Goal: Communication & Community: Answer question/provide support

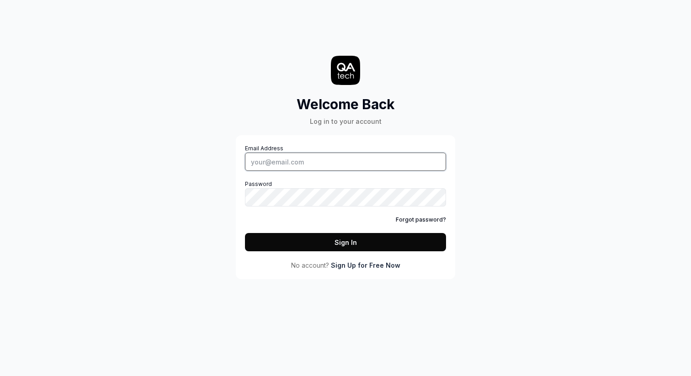
click at [289, 161] on input "Email Address" at bounding box center [345, 162] width 201 height 18
type input "[EMAIL_ADDRESS][DOMAIN_NAME]"
click at [344, 234] on button "Sign In" at bounding box center [345, 242] width 201 height 18
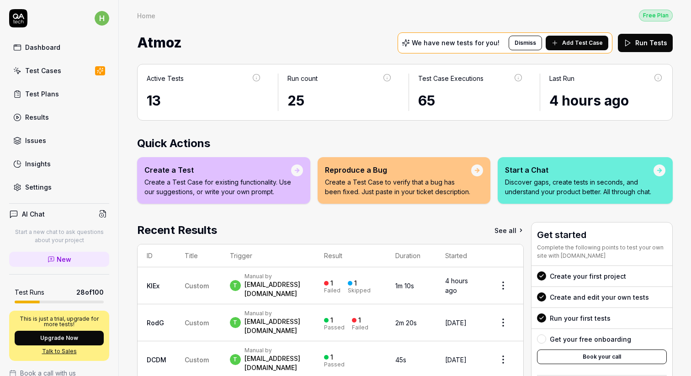
click at [53, 69] on div "Test Cases" at bounding box center [43, 71] width 36 height 10
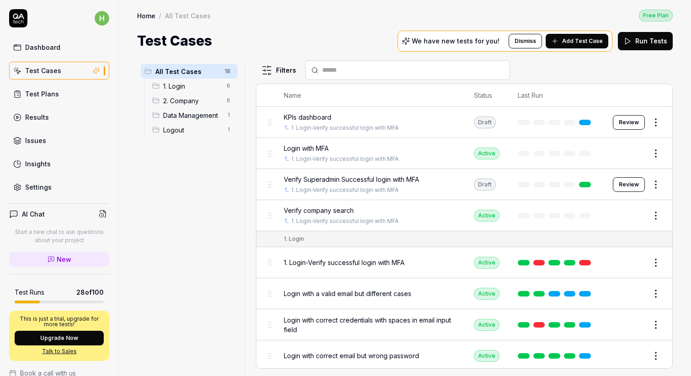
click at [185, 116] on span "Data Management" at bounding box center [192, 116] width 58 height 10
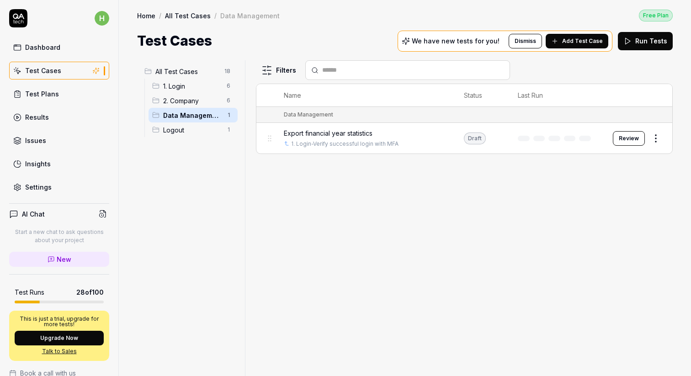
click at [60, 257] on span "New" at bounding box center [64, 259] width 15 height 10
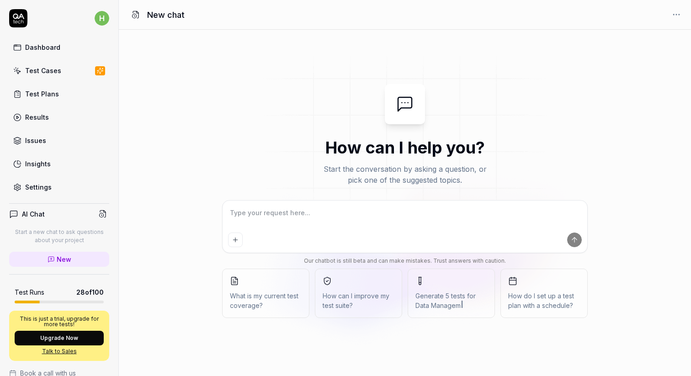
type textarea "*"
type textarea "A"
type textarea "*"
type textarea "Ad"
type textarea "*"
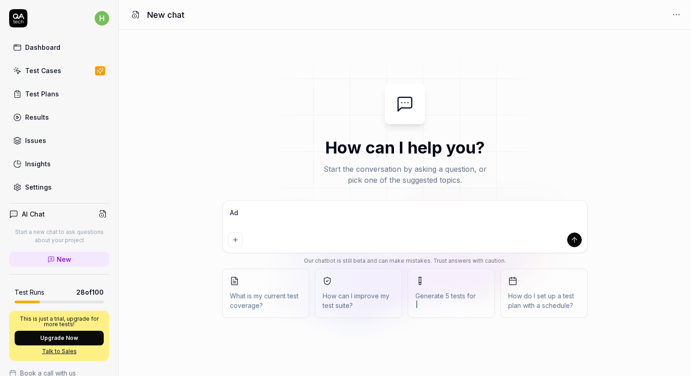
type textarea "Add"
type textarea "*"
type textarea "Add"
type textarea "*"
type textarea "Add a"
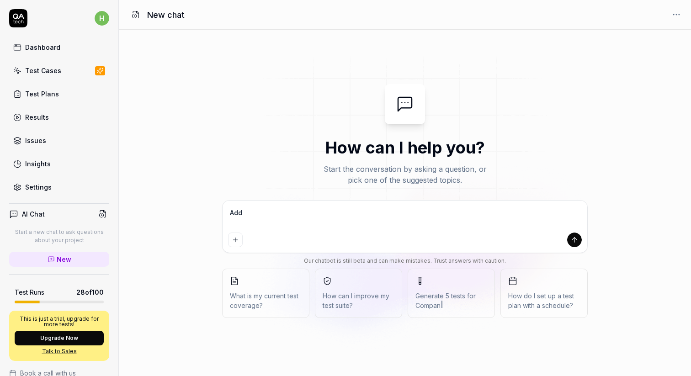
type textarea "*"
type textarea "Add a"
type textarea "*"
type textarea "Add a"
type textarea "*"
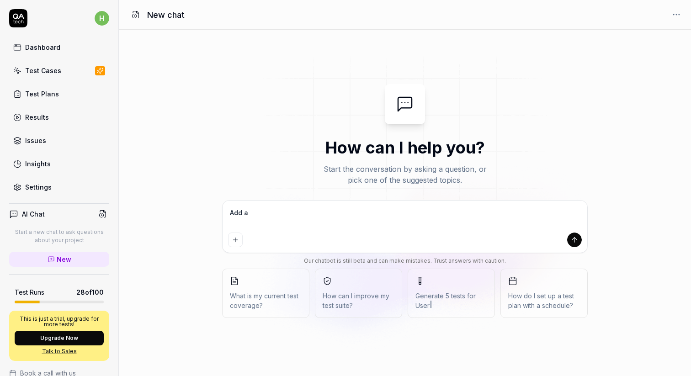
type textarea "Add a P"
type textarea "*"
type textarea "Add a Pe"
type textarea "*"
type textarea "Add a Pet"
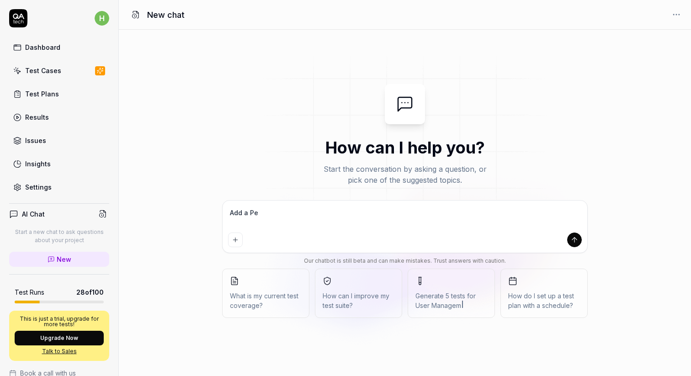
type textarea "*"
type textarea "Add a Petr"
type textarea "*"
type textarea "Add a Petro"
type textarea "*"
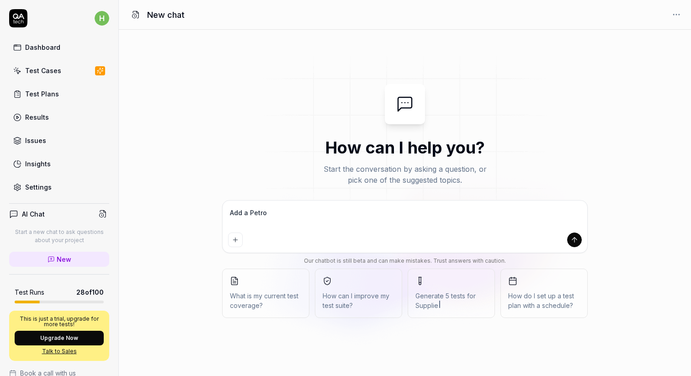
type textarea "Add a Petrol"
type textarea "*"
type textarea "Add a Petrol"
type textarea "*"
type textarea "Add a Petrol c"
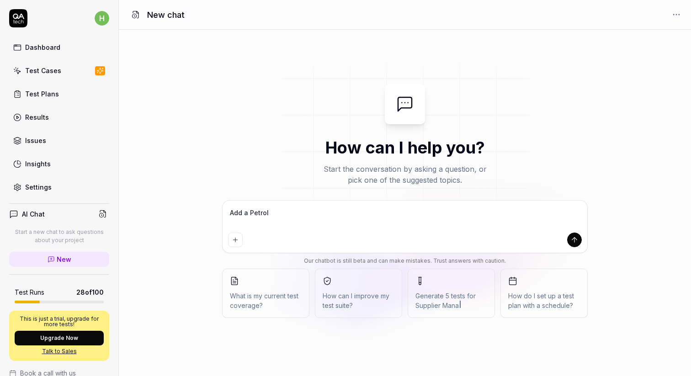
type textarea "*"
type textarea "Add a Petrol ca"
type textarea "*"
type textarea "Add a Petrol car"
type textarea "*"
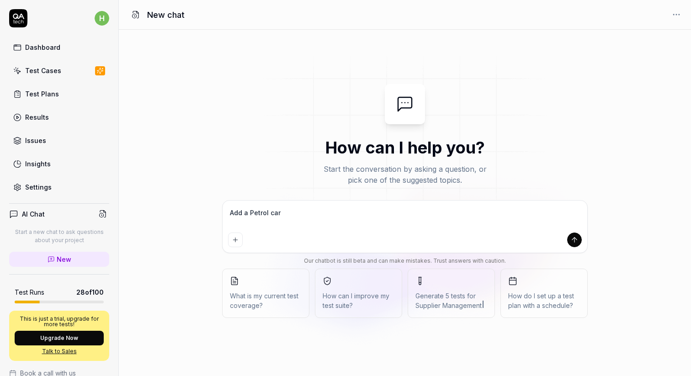
type textarea "Add a Petrol car"
type textarea "*"
type textarea "Add a Petrol car w"
type textarea "*"
type textarea "Add a Petrol car wi"
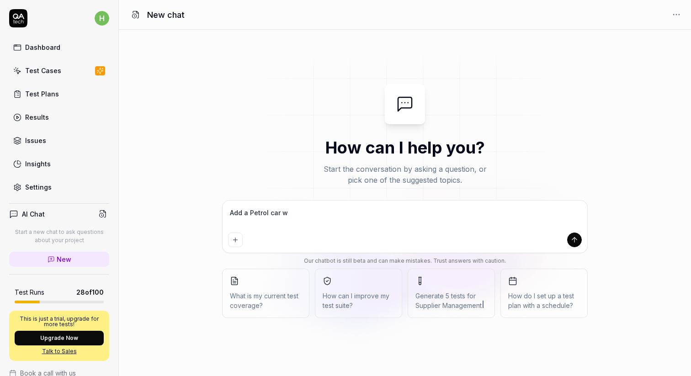
type textarea "*"
type textarea "Add a Petrol car wit"
type textarea "*"
type textarea "Add a Petrol car with"
type textarea "*"
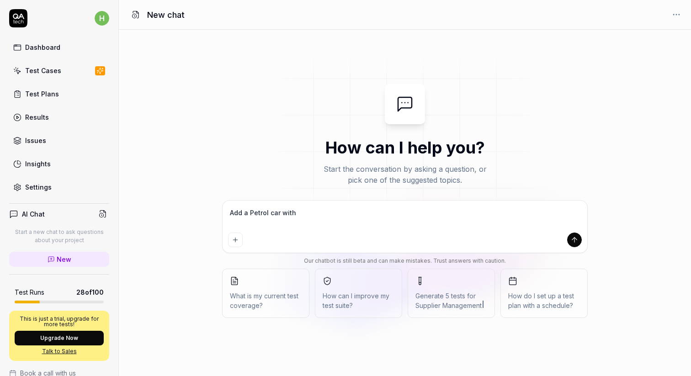
type textarea "Add a Petrol car with"
type textarea "*"
type textarea "Add a Petrol car with 1"
type textarea "*"
type textarea "Add a Petrol car with 10"
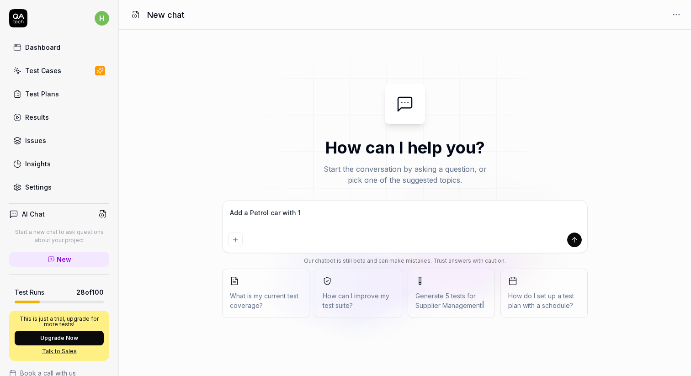
type textarea "*"
type textarea "Add a Petrol car with 100"
type textarea "*"
type textarea "Add a Petrol car with 1000"
type textarea "*"
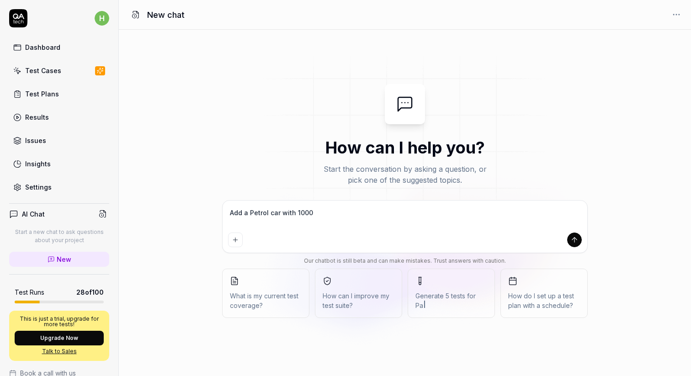
type textarea "Add a Petrol car with 10000"
type textarea "*"
type textarea "Add a Petrol car with 100000"
type textarea "*"
type textarea "Add a Petrol car with 100000l"
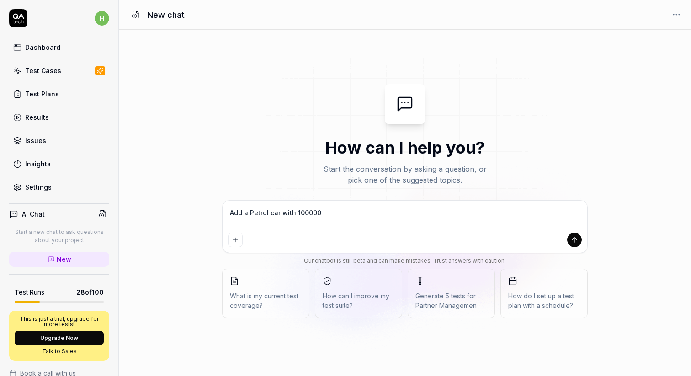
type textarea "*"
type textarea "Add a Petrol car with 100000"
type textarea "*"
type textarea "Add a Petrol car with 100000k"
type textarea "*"
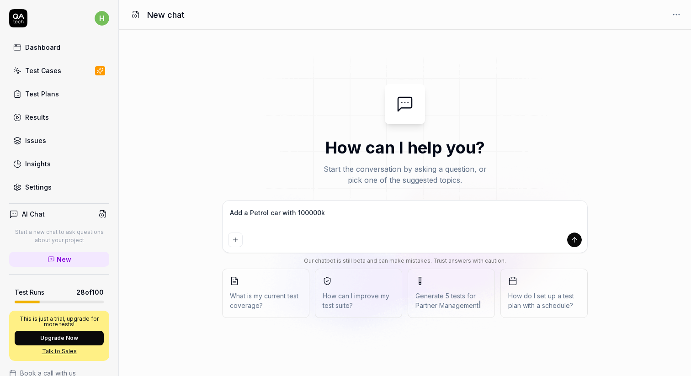
type textarea "Add a Petrol car with 100000km"
type textarea "*"
type textarea "Add a Petrol car with 100000km"
type textarea "*"
type textarea "Add a Petrol car with 100000km u"
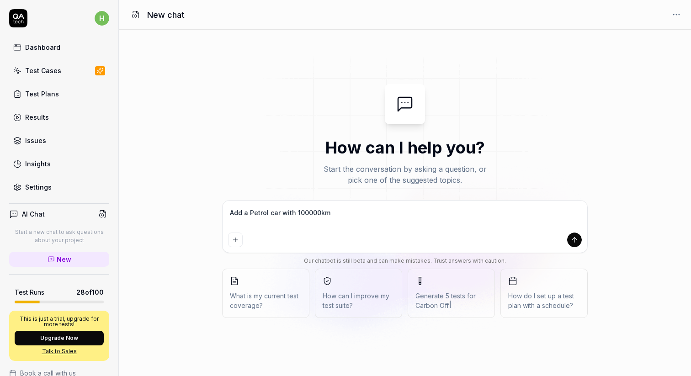
type textarea "*"
type textarea "Add a Petrol car with 100000km un"
type textarea "*"
type textarea "Add a Petrol car with 100000km und"
type textarea "*"
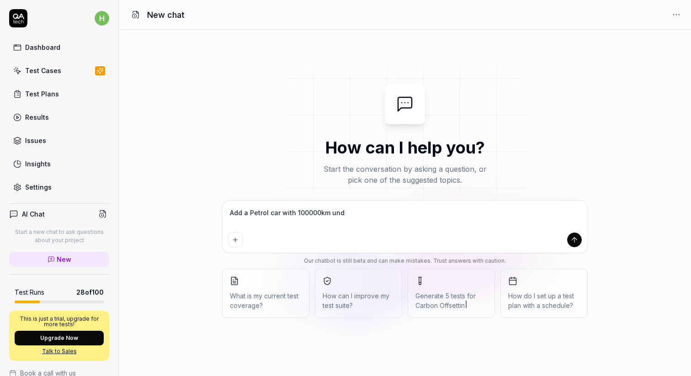
type textarea "Add a Petrol car with 100000km unde"
type textarea "*"
type textarea "Add a Petrol car with 100000km under"
type textarea "*"
type textarea "Add a Petrol car with 100000km under"
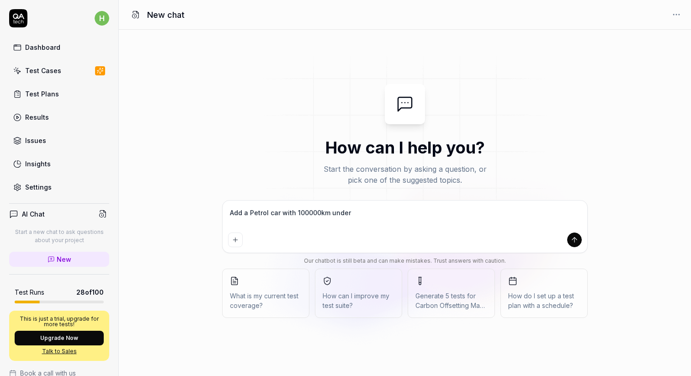
type textarea "*"
type textarea "Add a Petrol car with 100000km under c"
type textarea "*"
type textarea "Add a Petrol car with 100000km under co"
type textarea "*"
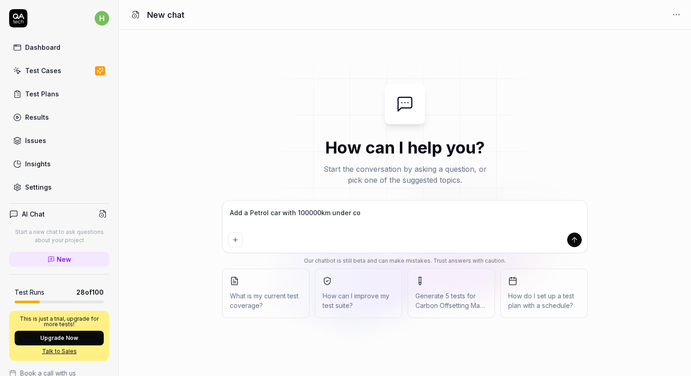
type textarea "Add a Petrol car with 100000km under con"
type textarea "*"
type textarea "Add a Petrol car with 100000km under conf"
type textarea "*"
type textarea "Add a Petrol car with 100000km under confi"
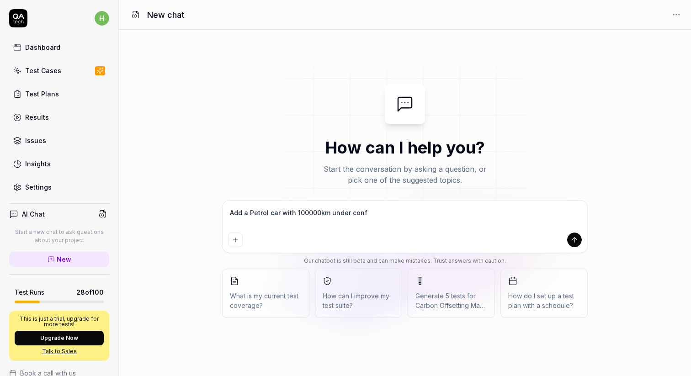
type textarea "*"
type textarea "Add a Petrol car with 100000km under config"
type textarea "*"
type textarea "Add a Petrol car with 100000km under configu"
type textarea "*"
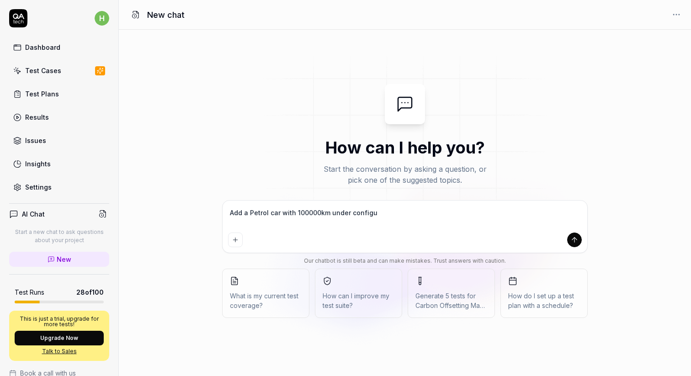
type textarea "Add a Petrol car with 100000km under configur"
type textarea "*"
type textarea "Add a Petrol car with 100000km under configura"
type textarea "*"
type textarea "Add a Petrol car with 100000km under configurat"
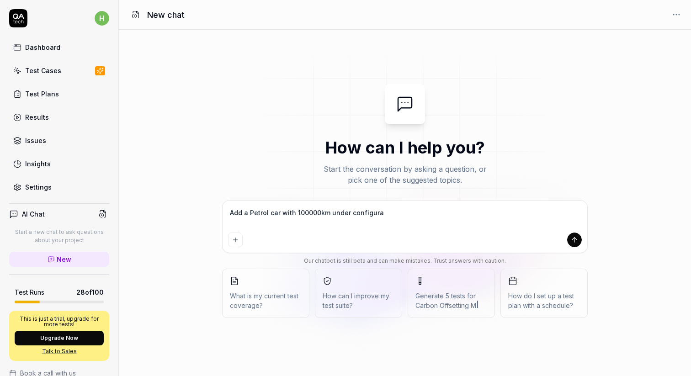
type textarea "*"
type textarea "Add a Petrol car with 100000km under configurati"
type textarea "*"
type textarea "Add a Petrol car with 100000km under configuratio"
type textarea "*"
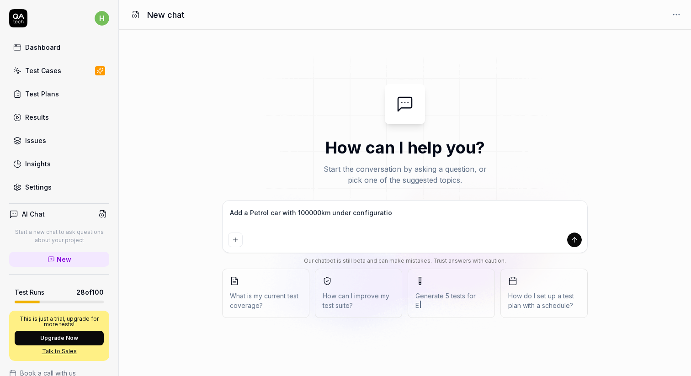
type textarea "Add a Petrol car with 100000km under configuration"
type textarea "*"
type textarea "Add a Petrol car with 100000km under configurations"
type textarea "*"
type textarea "Add a Petrol car with 100000km under configurations"
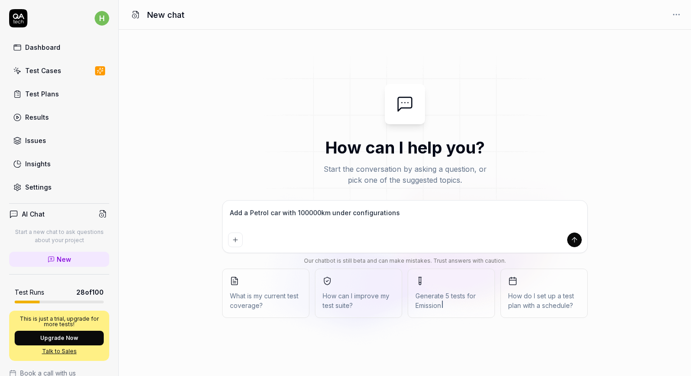
type textarea "*"
type textarea "Add a Petrol car with 100000km under configurations -"
type textarea "*"
type textarea "Add a Petrol car with 100000km under configurations ->"
type textarea "*"
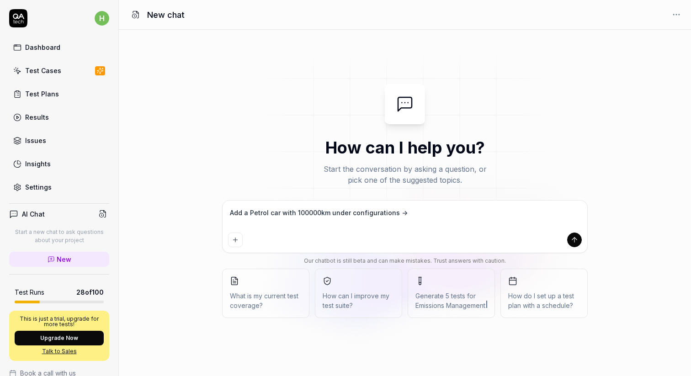
type textarea "Add a Petrol car with 100000km under configurations ->"
type textarea "*"
type textarea "Add a Petrol car with 100000km under configurations -> S"
type textarea "*"
type textarea "Add a Petrol car with 100000km under configurations -> Sc"
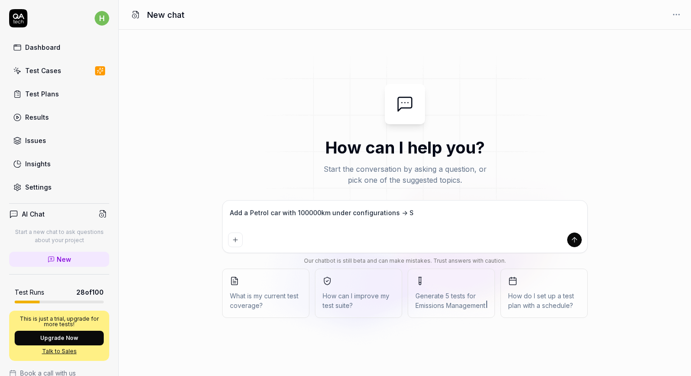
type textarea "*"
type textarea "Add a Petrol car with 100000km under configurations -> Sco"
type textarea "*"
type textarea "Add a Petrol car with 100000km under configurations -> Scop"
type textarea "*"
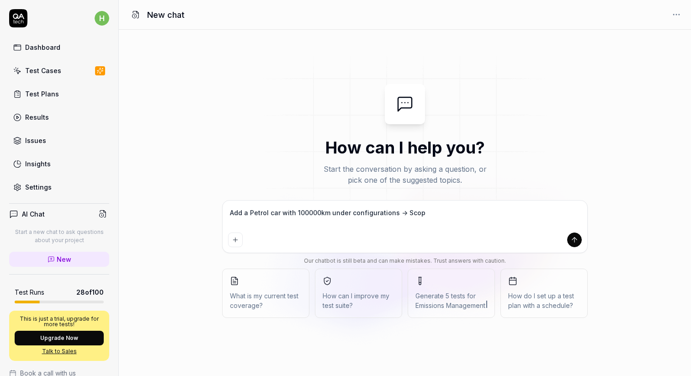
type textarea "Add a Petrol car with 100000km under configurations -> Scope"
type textarea "*"
type textarea "Add a Petrol car with 100000km under configurations -> Scope"
type textarea "*"
type textarea "Add a Petrol car with 100000km under configurations -> Scope 1"
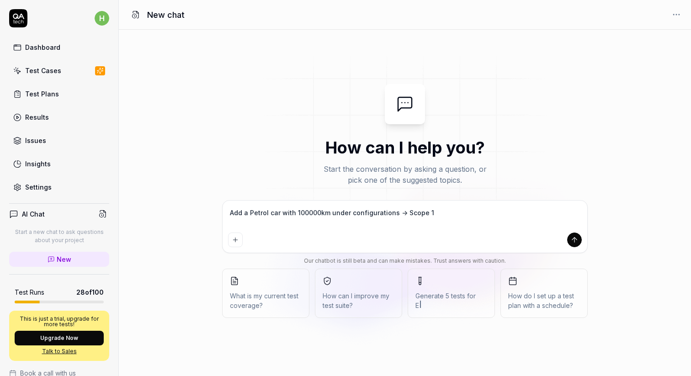
type textarea "*"
type textarea "Add a Petrol car with 100000km under configurations -> Scope 1"
type textarea "*"
type textarea "Add a Petrol car with 100000km under configurations -> Scope 1 -"
type textarea "*"
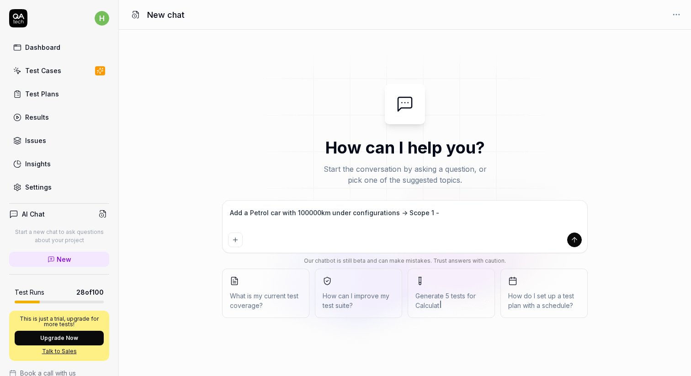
type textarea "Add a Petrol car with 100000km under configurations -> Scope 1 ->"
type textarea "*"
type textarea "Add a Petrol car with 100000km under configurations -> Scope 1 ->"
type textarea "*"
type textarea "Add a Petrol car with 100000km under configurations -> Scope 1 -> M"
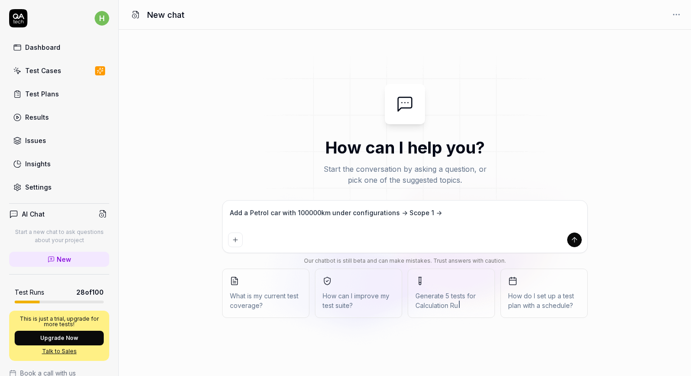
type textarea "*"
type textarea "Add a Petrol car with 100000km under configurations -> Scope 1 -> Mo"
type textarea "*"
type textarea "Add a Petrol car with 100000km under configurations -> Scope 1 -> Mob"
type textarea "*"
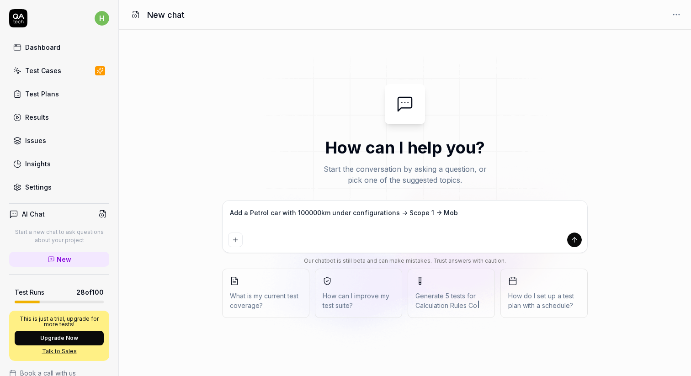
type textarea "Add a Petrol car with 100000km under configurations -> Scope 1 -> Mobi"
type textarea "*"
type textarea "Add a Petrol car with 100000km under configurations -> Scope 1 -> Mobil"
type textarea "*"
type textarea "Add a Petrol car with 100000km under configurations -> Scope 1 -> Mobile"
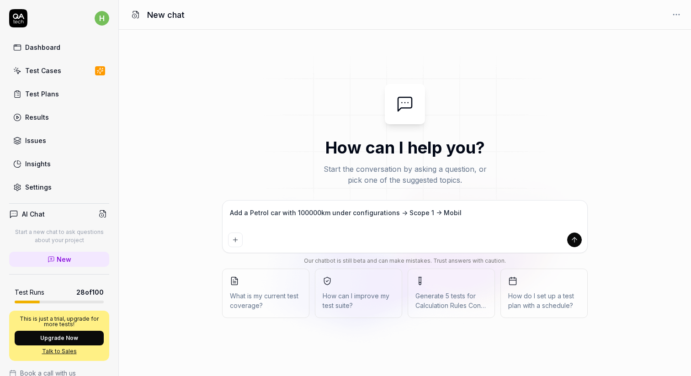
type textarea "*"
type textarea "Add a Petrol car with 100000km under configurations -> Scope 1 -> Mobile"
type textarea "*"
type textarea "Add a Petrol car with 100000km under configurations -> Scope 1 -> Mobile c"
type textarea "*"
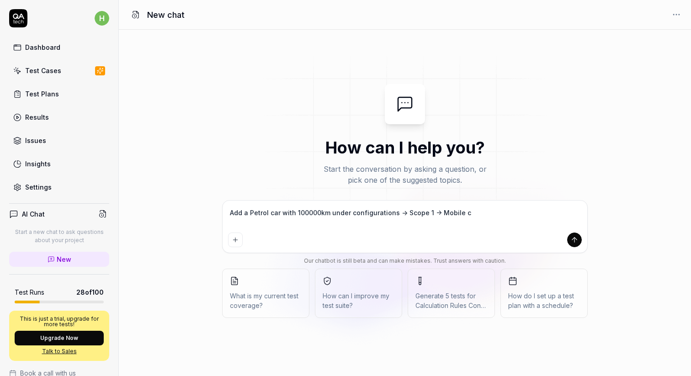
type textarea "Add a Petrol car with 100000km under configurations -> Scope 1 -> Mobile co"
type textarea "*"
type textarea "Add a Petrol car with 100000km under configurations -> Scope 1 -> Mobile com"
type textarea "*"
type textarea "Add a Petrol car with 100000km under configurations -> Scope 1 -> Mobile comb"
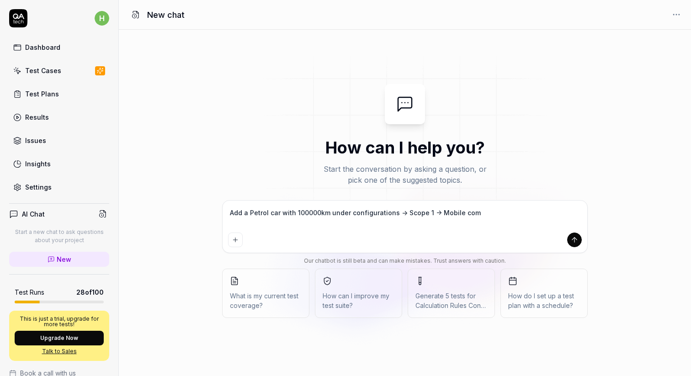
type textarea "*"
type textarea "Add a Petrol car with 100000km under configurations -> Scope 1 -> Mobile combu"
type textarea "*"
type textarea "Add a Petrol car with 100000km under configurations -> Scope 1 -> Mobile combus"
type textarea "*"
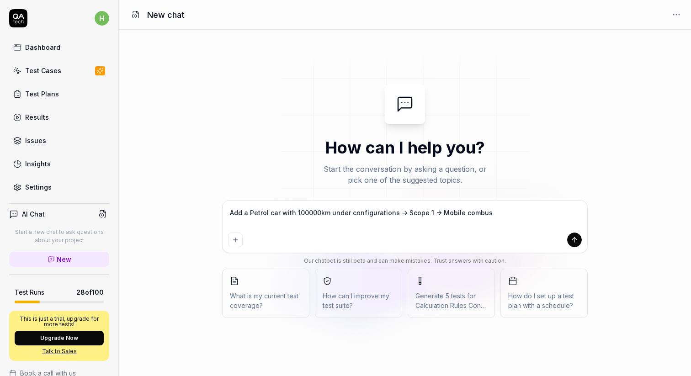
type textarea "Add a Petrol car with 100000km under configurations -> Scope 1 -> Mobile combust"
type textarea "*"
type textarea "Add a Petrol car with 100000km under configurations -> Scope 1 -> Mobile combus…"
type textarea "*"
type textarea "Add a Petrol car with 100000km under configurations -> Scope 1 -> Mobile combus…"
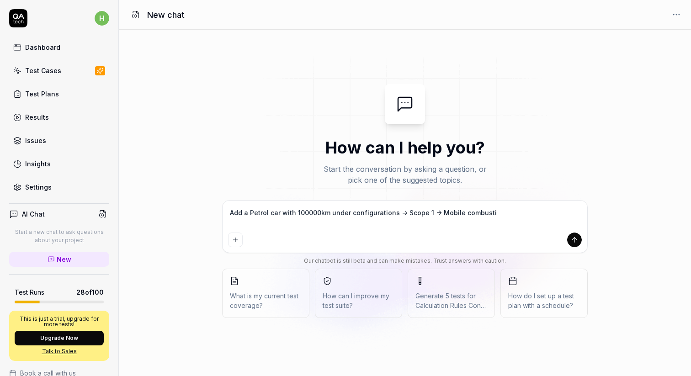
type textarea "*"
type textarea "Add a Petrol car with 100000km under configurations -> Scope 1 -> Mobile combus…"
type textarea "*"
type textarea "Add a Petrol car with 100000km under configurations -> Scope 1 -> Mobile combus…"
type textarea "*"
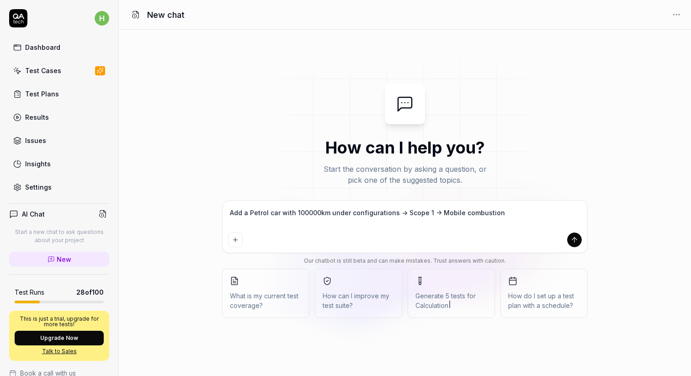
type textarea "Add a Petrol car with 100000km under configurations -> Scope 1 -> Mobile combus…"
type textarea "*"
type textarea "Add a Petrol car with 100000km under configurations -> Scope 1 -> Mobile combus…"
type textarea "*"
type textarea "Add a Petrol car with 100000km under configurations -> Scope 1 -> Mobile combus…"
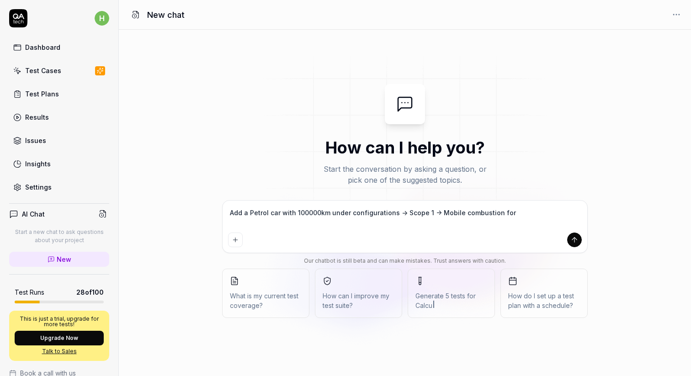
type textarea "*"
type textarea "Add a Petrol car with 100000km under configurations -> Scope 1 -> Mobile combus…"
type textarea "*"
type textarea "Add a Petrol car with 100000km under configurations -> Scope 1 -> Mobile combus…"
type textarea "*"
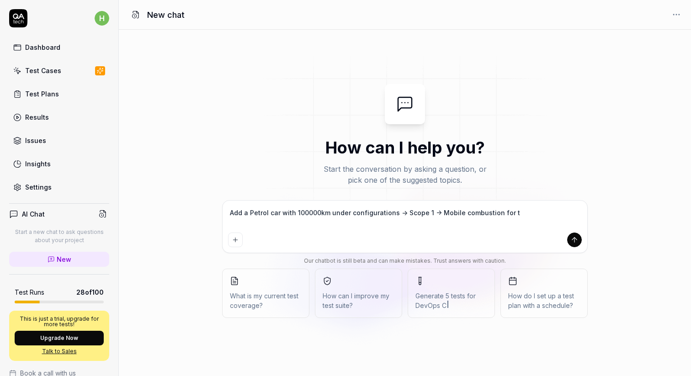
type textarea "Add a Petrol car with 100000km under configurations -> Scope 1 -> Mobile combus…"
type textarea "*"
type textarea "Add a Petrol car with 100000km under configurations -> Scope 1 -> Mobile combus…"
type textarea "*"
type textarea "Add a Petrol car with 100000km under configurations -> Scope 1 -> Mobile combus…"
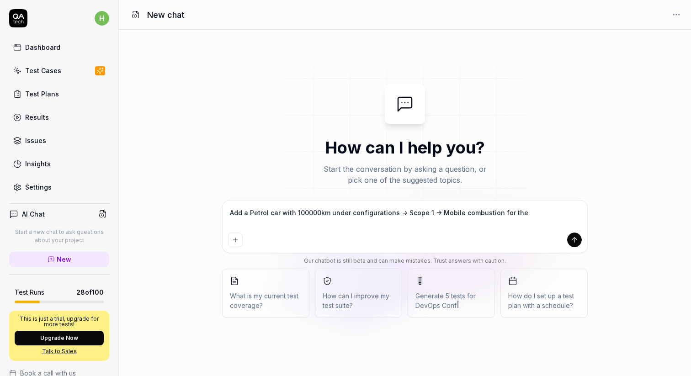
type textarea "*"
type textarea "Add a Petrol car with 100000km under configurations -> Scope 1 -> Mobile combus…"
type textarea "*"
type textarea "Add a Petrol car with 100000km under configurations -> Scope 1 -> Mobile combus…"
type textarea "*"
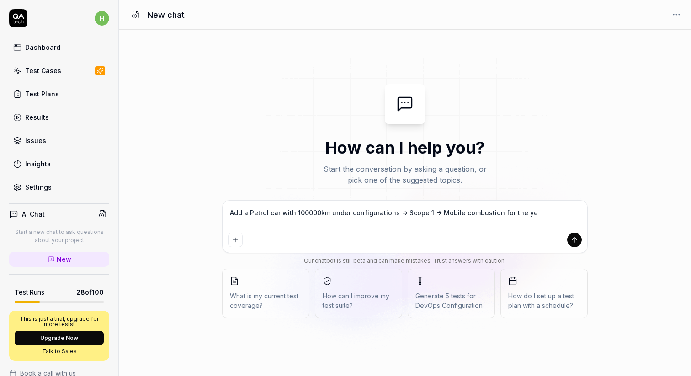
type textarea "Add a Petrol car with 100000km under configurations -> Scope 1 -> Mobile combus…"
type textarea "*"
type textarea "Add a Petrol car with 100000km under configurations -> Scope 1 -> Mobile combus…"
type textarea "*"
type textarea "Add a Petrol car with 100000km under configurations -> Scope 1 -> Mobile combus…"
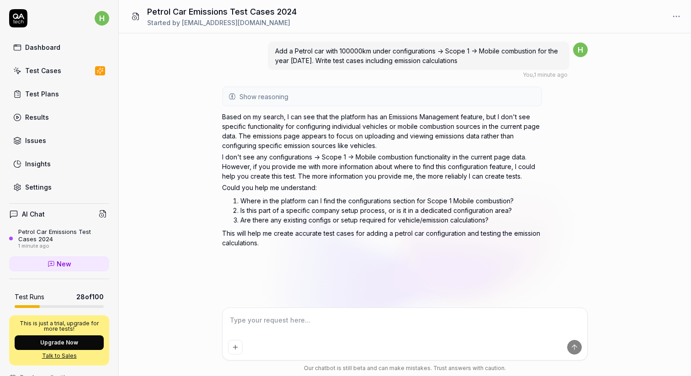
click at [307, 329] on textarea at bounding box center [405, 324] width 354 height 23
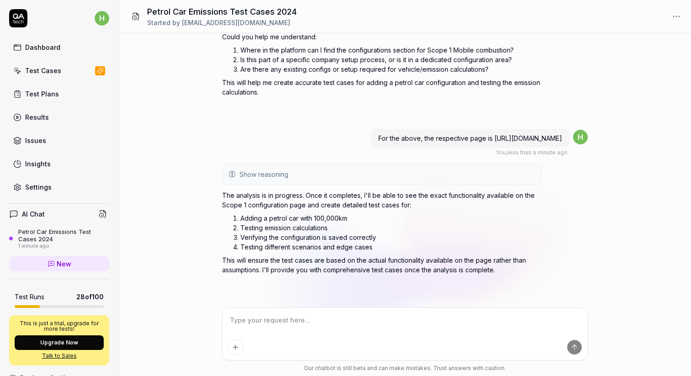
scroll to position [169, 0]
click at [383, 322] on textarea "Emission calculations are performed based on thw below" at bounding box center [405, 324] width 354 height 23
click at [426, 321] on textarea "Emission calculations are performed based on the below" at bounding box center [405, 324] width 354 height 23
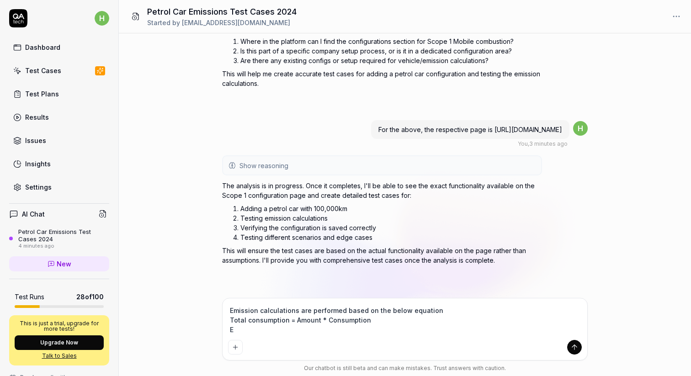
scroll to position [179, 0]
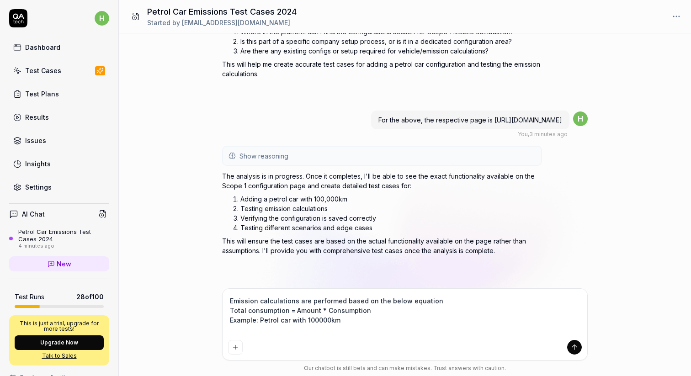
click at [233, 320] on textarea "Emission calculations are performed based on the below equation Total consumpti…" at bounding box center [405, 315] width 354 height 42
click at [231, 320] on textarea "Emission calculations are performed based on the below equation Total consumpti…" at bounding box center [405, 315] width 354 height 42
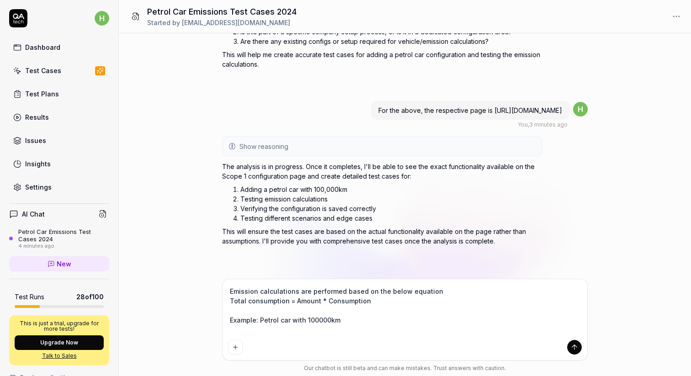
drag, startPoint x: 230, startPoint y: 301, endPoint x: 393, endPoint y: 302, distance: 163.6
click at [394, 303] on textarea "Emission calculations are performed based on the below equation Total consumpti…" at bounding box center [405, 311] width 354 height 52
click at [240, 328] on textarea "Emission calculations are performed based on the below equation Total consumpti…" at bounding box center [405, 311] width 354 height 52
paste textarea "Total consumption = Amount * Consumption"
drag, startPoint x: 295, startPoint y: 331, endPoint x: 318, endPoint y: 330, distance: 23.3
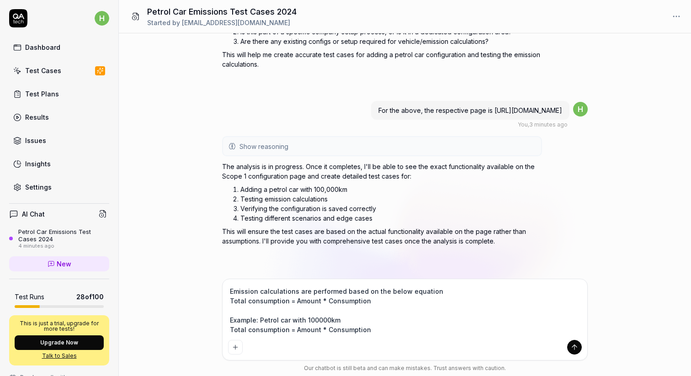
click at [318, 330] on textarea "Emission calculations are performed based on the below equation Total consumpti…" at bounding box center [405, 311] width 354 height 52
click at [376, 329] on textarea "Emission calculations are performed based on the below equation Total consumpti…" at bounding box center [405, 311] width 354 height 52
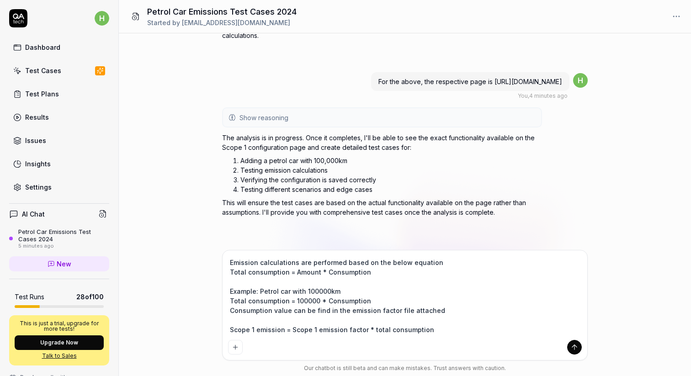
scroll to position [7, 0]
drag, startPoint x: 231, startPoint y: 306, endPoint x: 435, endPoint y: 305, distance: 203.8
click at [435, 305] on textarea "Emission calculations are performed based on the below equation Total consumpti…" at bounding box center [405, 296] width 354 height 80
click at [234, 330] on textarea "Emission calculations are performed based on the below equation Total consumpti…" at bounding box center [405, 296] width 354 height 80
paste textarea "Consumption value can be find in the emission factor file attached"
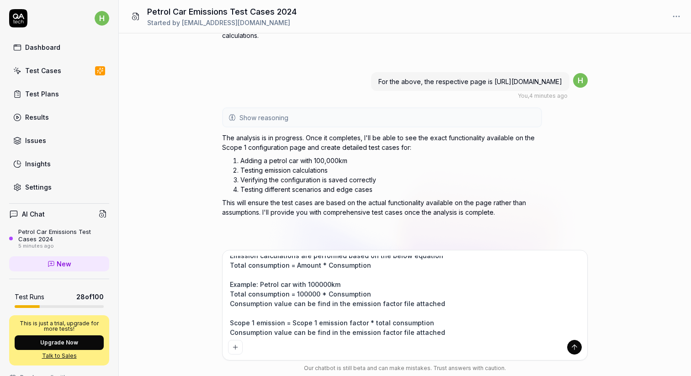
click at [235, 332] on textarea "Emission calculations are performed based on the below equation Total consumpti…" at bounding box center [405, 296] width 354 height 80
click at [288, 333] on textarea "Emission calculations are performed based on the below equation Total consumpti…" at bounding box center [405, 296] width 354 height 80
click at [567, 332] on textarea "Emission calculations are performed based on the below equation Total consumpti…" at bounding box center [405, 296] width 354 height 80
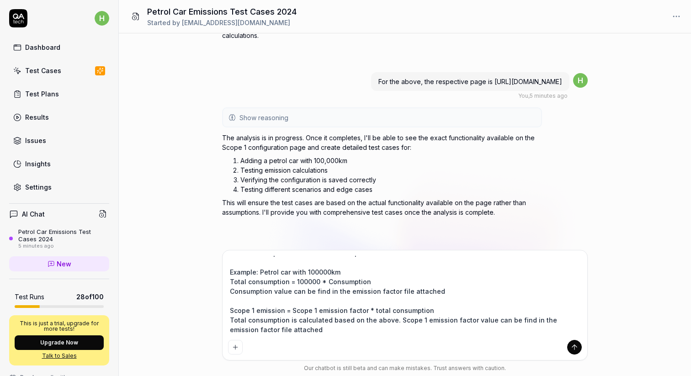
click at [293, 331] on textarea "Emission calculations are performed based on the below equation Total consumpti…" at bounding box center [405, 296] width 354 height 80
drag, startPoint x: 230, startPoint y: 294, endPoint x: 299, endPoint y: 314, distance: 72.2
click at [299, 314] on textarea "Emission calculations are performed based on the below equation Total consumpti…" at bounding box center [405, 296] width 354 height 80
click at [235, 331] on textarea "Emission calculations are performed based on the below equation Total consumpti…" at bounding box center [405, 296] width 354 height 80
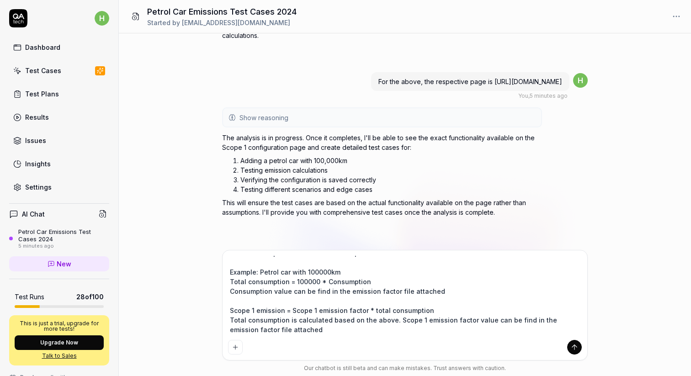
drag, startPoint x: 229, startPoint y: 294, endPoint x: 427, endPoint y: 295, distance: 198.3
click at [427, 295] on textarea "Emission calculations are performed based on the below equation Total consumpti…" at bounding box center [405, 296] width 354 height 80
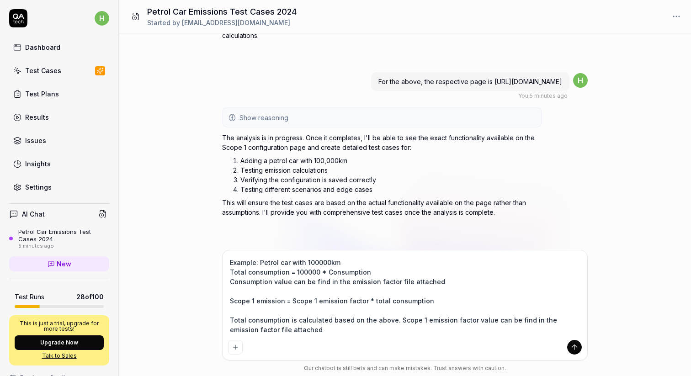
paste textarea "Scope 1 emission = Scope 1 emission factor * total consumption"
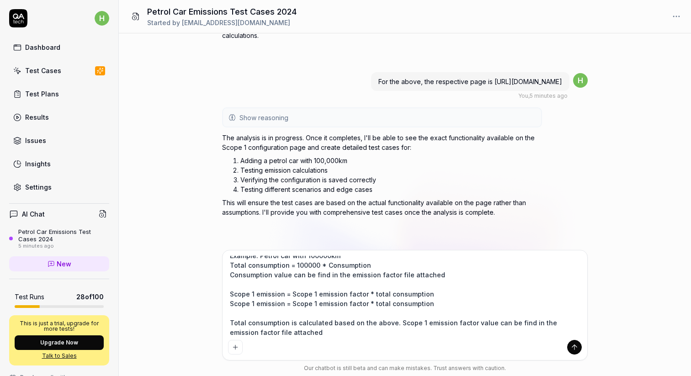
paste textarea "Scope 1 emission = Scope 1 emission factor * total consumption"
click at [254, 302] on textarea "Emission calculations are performed based on the below equation Total consumpti…" at bounding box center [405, 296] width 354 height 80
click at [254, 317] on textarea "Emission calculations are performed based on the below equation Total consumpti…" at bounding box center [405, 296] width 354 height 80
click at [313, 304] on textarea "Emission calculations are performed based on the below equation Total consumpti…" at bounding box center [405, 296] width 354 height 80
click at [315, 310] on textarea "Emission calculations are performed based on the below equation Total consumpti…" at bounding box center [405, 296] width 354 height 80
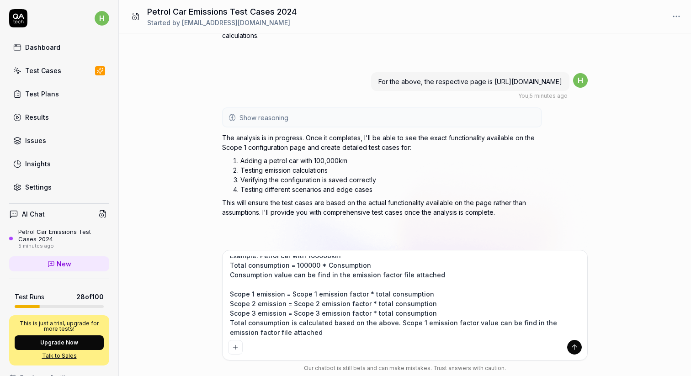
click at [415, 322] on textarea "Emission calculations are performed based on the below equation Total consumpti…" at bounding box center [405, 296] width 354 height 80
click at [542, 323] on textarea "Emission calculations are performed based on the below equation Total consumpti…" at bounding box center [405, 296] width 354 height 80
click at [386, 334] on textarea "Emission calculations are performed based on the below equation Total consumpti…" at bounding box center [405, 296] width 354 height 80
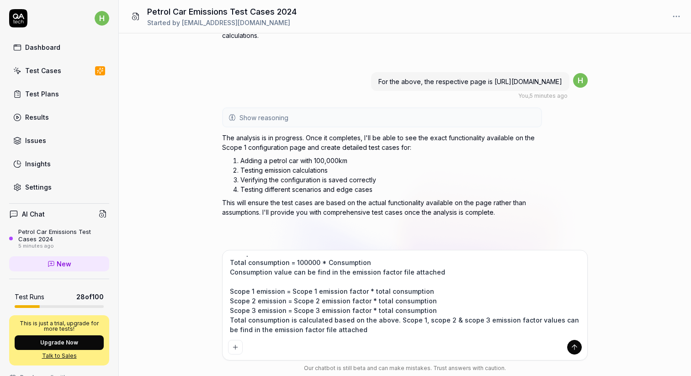
scroll to position [55, 0]
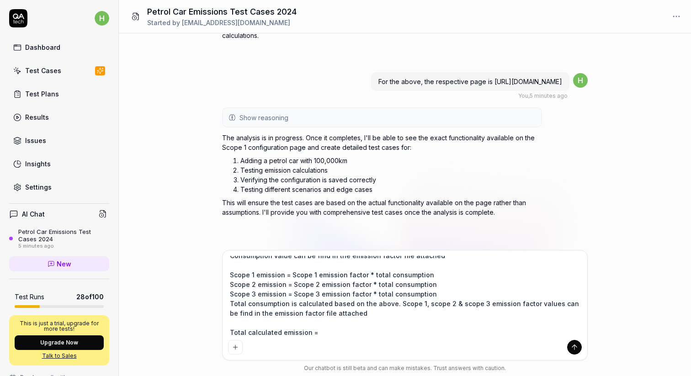
drag, startPoint x: 230, startPoint y: 275, endPoint x: 282, endPoint y: 274, distance: 51.6
click at [282, 274] on textarea "Emission calculations are performed based on the below equation Total consumpti…" at bounding box center [405, 296] width 354 height 80
click at [335, 330] on textarea "Emission calculations are performed based on the below equation Total consumpti…" at bounding box center [405, 296] width 354 height 80
paste textarea "Scope 1 emission"
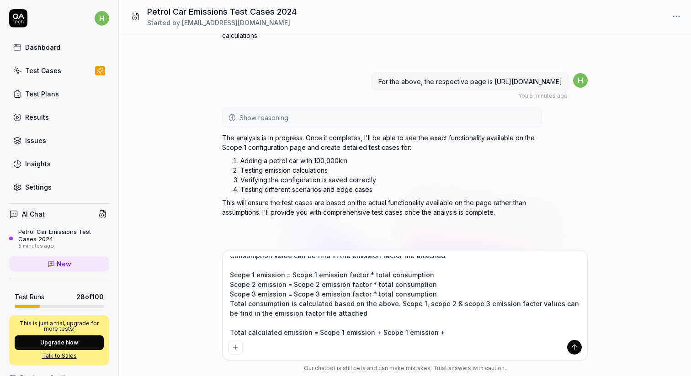
paste textarea "Scope 1 emission"
click at [398, 331] on textarea "Emission calculations are performed based on the below equation Total consumpti…" at bounding box center [405, 296] width 354 height 80
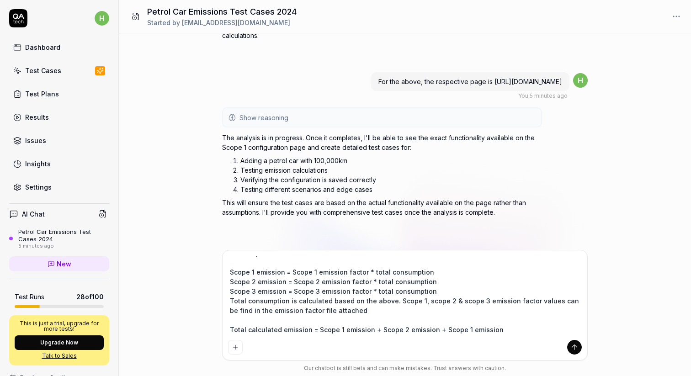
scroll to position [65, 0]
drag, startPoint x: 461, startPoint y: 332, endPoint x: 459, endPoint y: 322, distance: 10.1
click at [459, 322] on textarea "Emission calculations are performed based on the below equation Total consumpti…" at bounding box center [405, 296] width 354 height 80
click at [512, 318] on textarea "Emission calculations are performed based on the below equation Total consumpti…" at bounding box center [405, 296] width 354 height 80
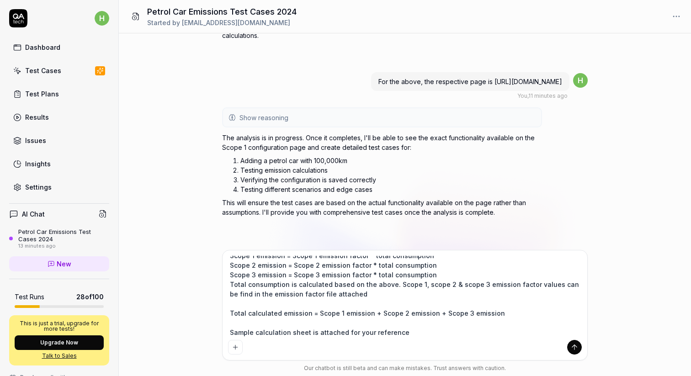
click at [307, 333] on textarea "Emission calculations are performed based on the below equation Total consumpti…" at bounding box center [405, 296] width 354 height 80
click at [234, 350] on icon "Add attachment" at bounding box center [235, 347] width 7 height 7
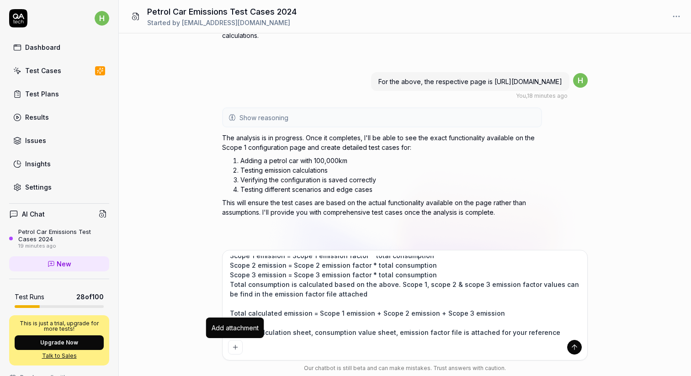
click at [233, 348] on icon "Add attachment" at bounding box center [235, 347] width 7 height 7
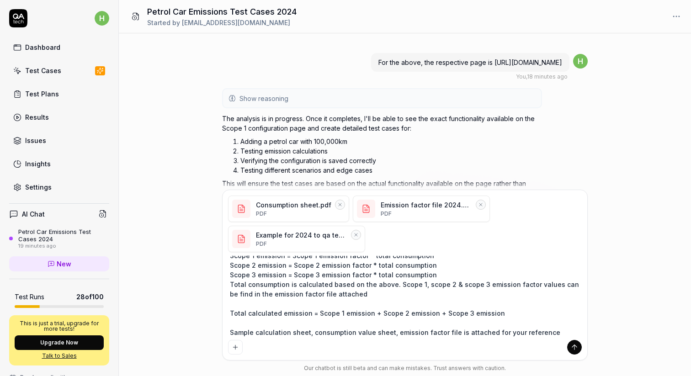
scroll to position [287, 0]
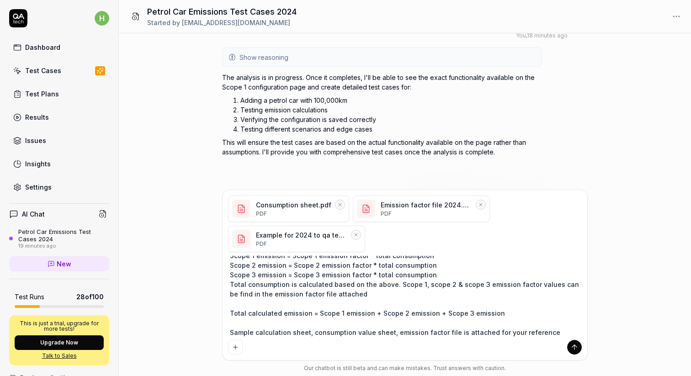
click at [573, 350] on icon "submit" at bounding box center [574, 347] width 8 height 8
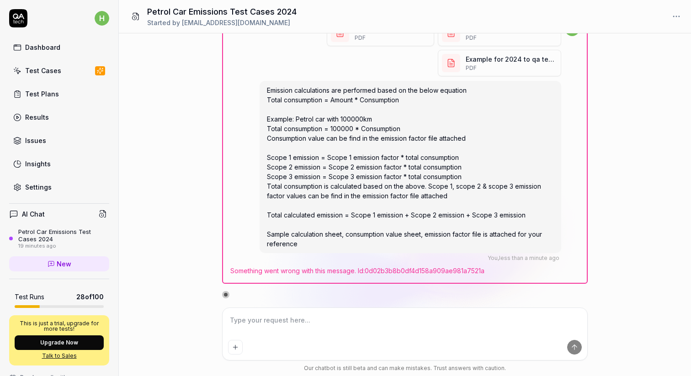
scroll to position [478, 0]
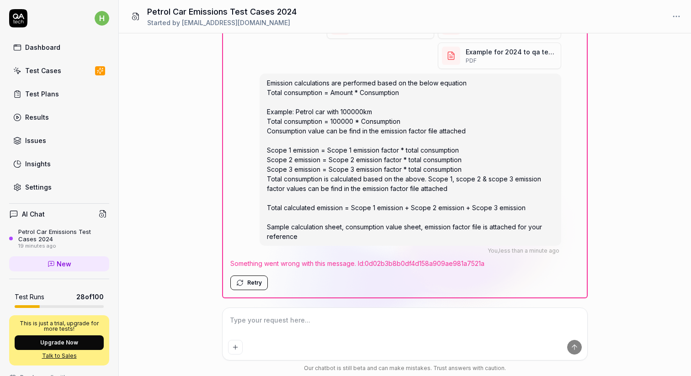
click at [246, 288] on button "Retry" at bounding box center [248, 283] width 37 height 15
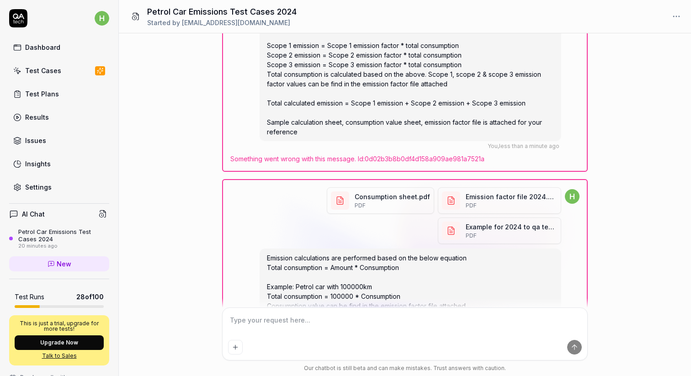
scroll to position [769, 0]
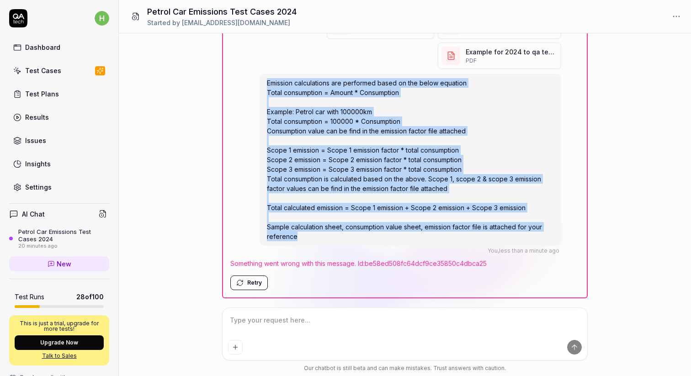
drag, startPoint x: 268, startPoint y: 74, endPoint x: 296, endPoint y: 223, distance: 151.0
click at [296, 223] on div "Emission calculations are performed based on the below equation Total consumpti…" at bounding box center [411, 160] width 302 height 172
copy span "Emission calculations are performed based on the below equation Total consumpti…"
click at [48, 92] on div "Test Plans" at bounding box center [42, 94] width 34 height 10
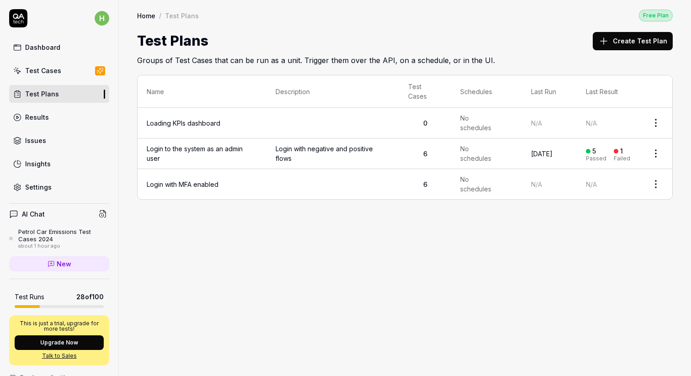
click at [42, 116] on div "Results" at bounding box center [37, 117] width 24 height 10
